Goal: Information Seeking & Learning: Compare options

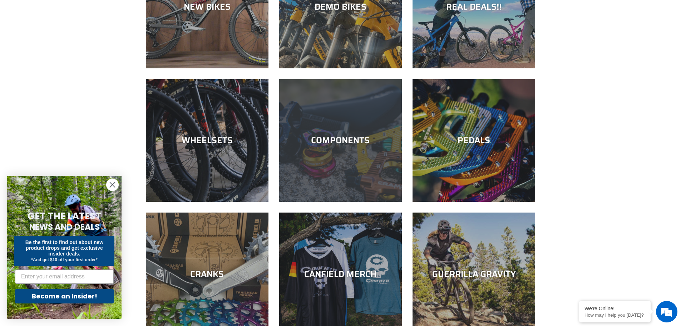
scroll to position [143, 0]
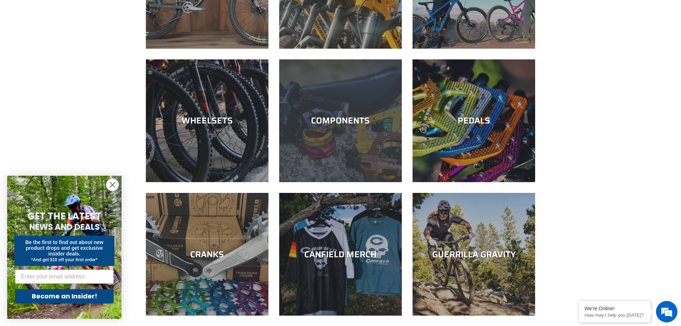
click at [356, 182] on div "COMPONENTS" at bounding box center [340, 182] width 123 height 0
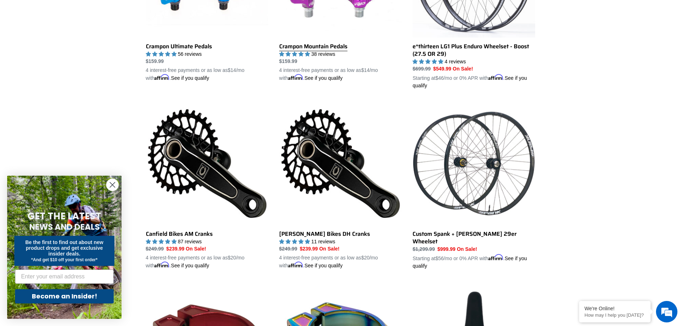
scroll to position [322, 0]
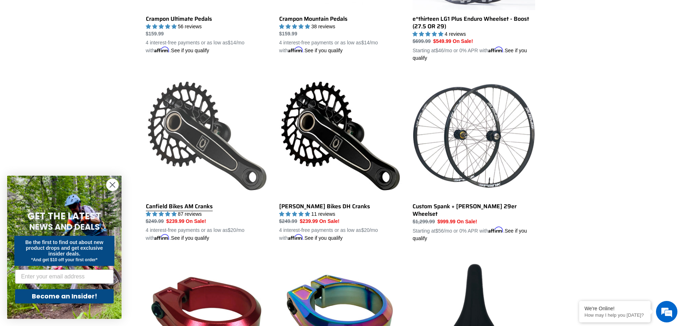
click at [202, 131] on link "Canfield Bikes AM Cranks" at bounding box center [207, 157] width 123 height 167
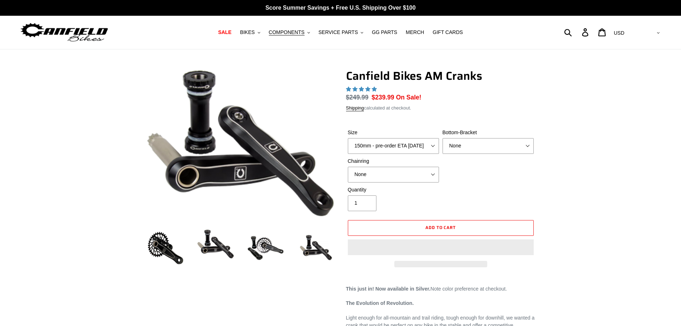
select select "highest-rating"
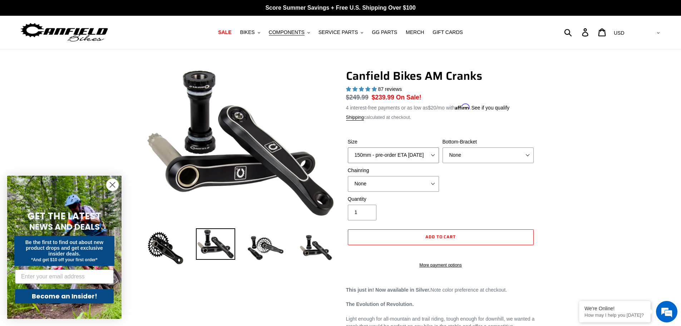
click at [433, 154] on select "150mm - pre-order ETA 10/15/25 155mm - pre-order ETA 10/15/25 160mm - pre-order…" at bounding box center [393, 155] width 91 height 16
click at [431, 186] on select "None 30t Round (Boost 148) 30t Oval (Boost 148) 32t Round (Boost 148) 32t Oval …" at bounding box center [393, 184] width 91 height 16
select select "32t Round (Boost 148)"
click at [348, 176] on select "None 30t Round (Boost 148) 30t Oval (Boost 148) 32t Round (Boost 148) 32t Oval …" at bounding box center [393, 184] width 91 height 16
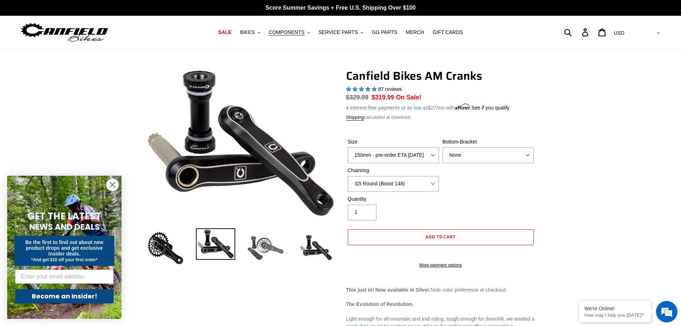
click at [266, 250] on img at bounding box center [265, 247] width 39 height 39
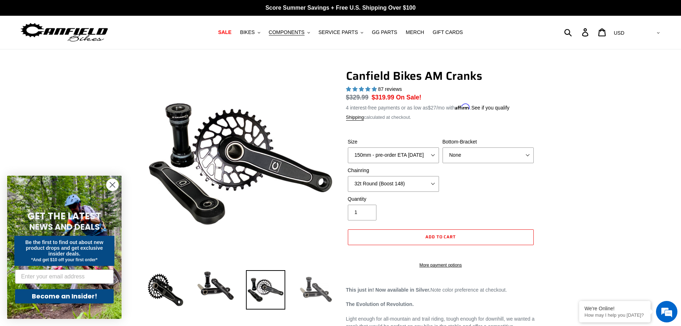
click at [308, 282] on img at bounding box center [315, 289] width 39 height 39
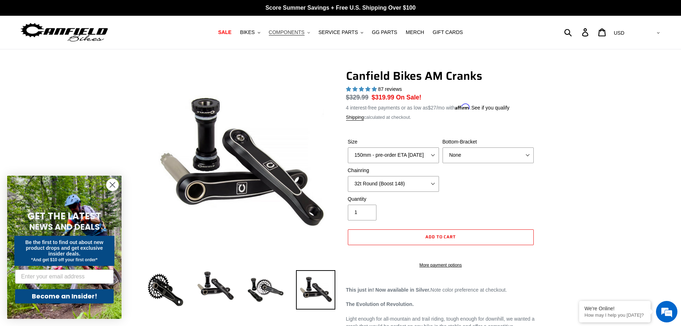
click at [299, 34] on span "COMPONENTS" at bounding box center [287, 32] width 36 height 6
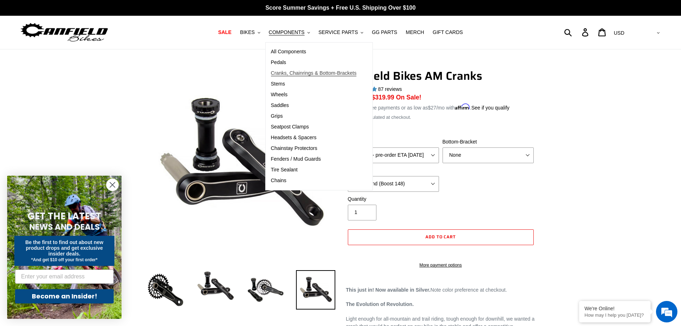
click at [309, 73] on span "Cranks, Chainrings & Bottom-Brackets" at bounding box center [314, 73] width 86 height 6
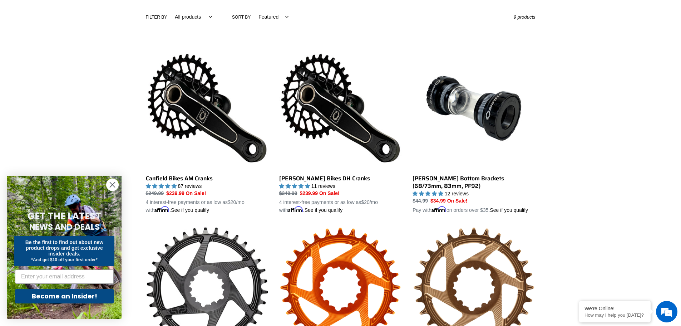
scroll to position [143, 0]
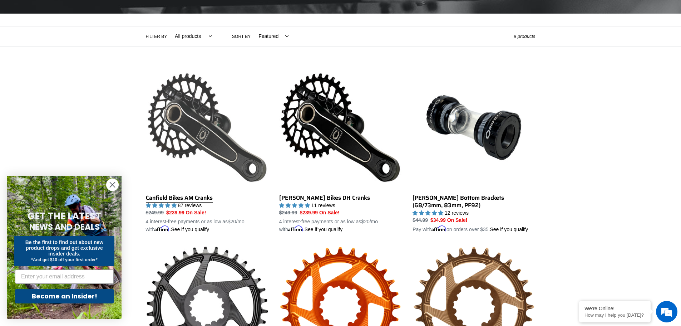
click at [190, 127] on link "Canfield Bikes AM Cranks" at bounding box center [207, 149] width 123 height 167
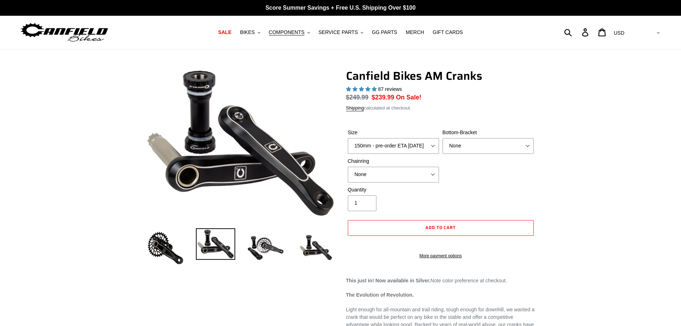
select select "highest-rating"
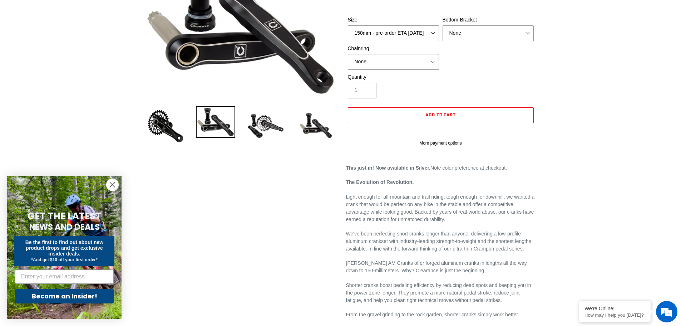
scroll to position [36, 0]
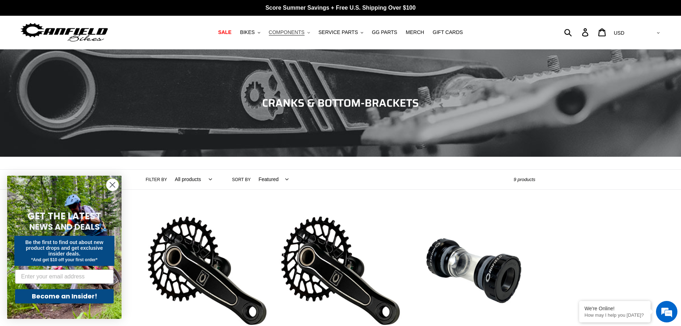
click at [290, 30] on span "COMPONENTS" at bounding box center [287, 32] width 36 height 6
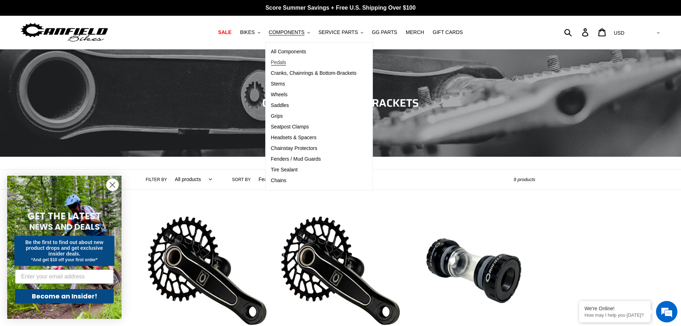
click at [286, 61] on span "Pedals" at bounding box center [278, 62] width 15 height 6
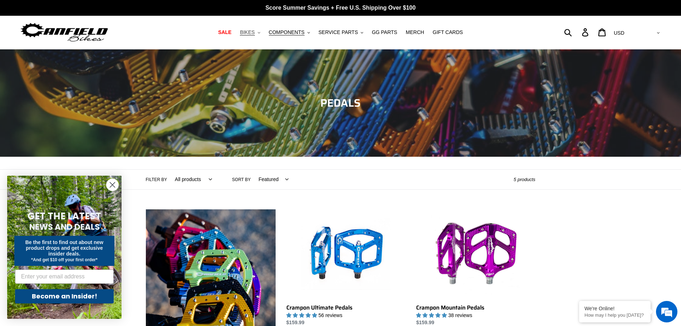
click at [255, 33] on span "BIKES" at bounding box center [247, 32] width 15 height 6
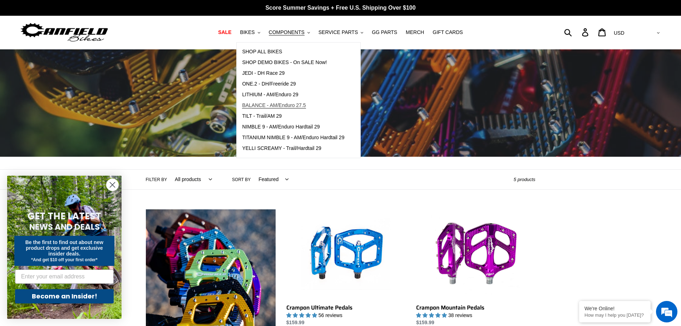
click at [275, 105] on span "BALANCE - AM/Enduro 27.5" at bounding box center [274, 105] width 64 height 6
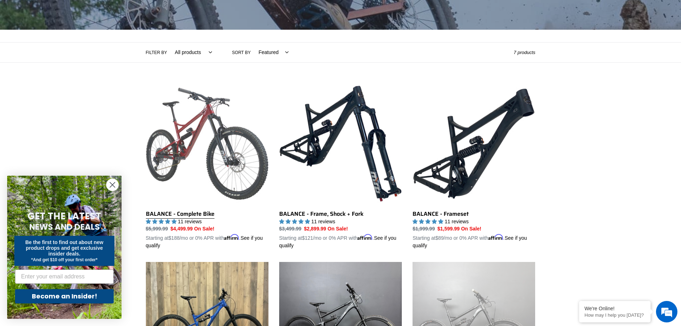
scroll to position [179, 0]
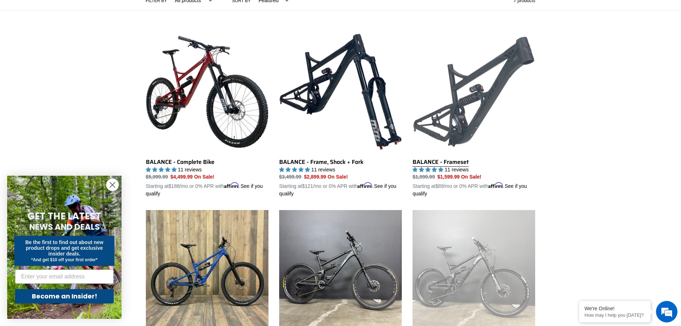
click at [438, 121] on link "BALANCE - Frameset" at bounding box center [474, 113] width 123 height 167
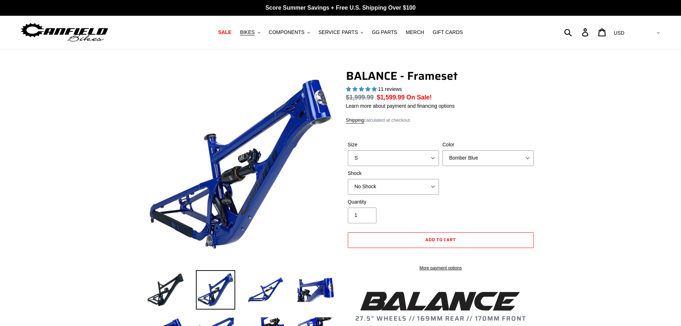
select select "highest-rating"
